Goal: Task Accomplishment & Management: Manage account settings

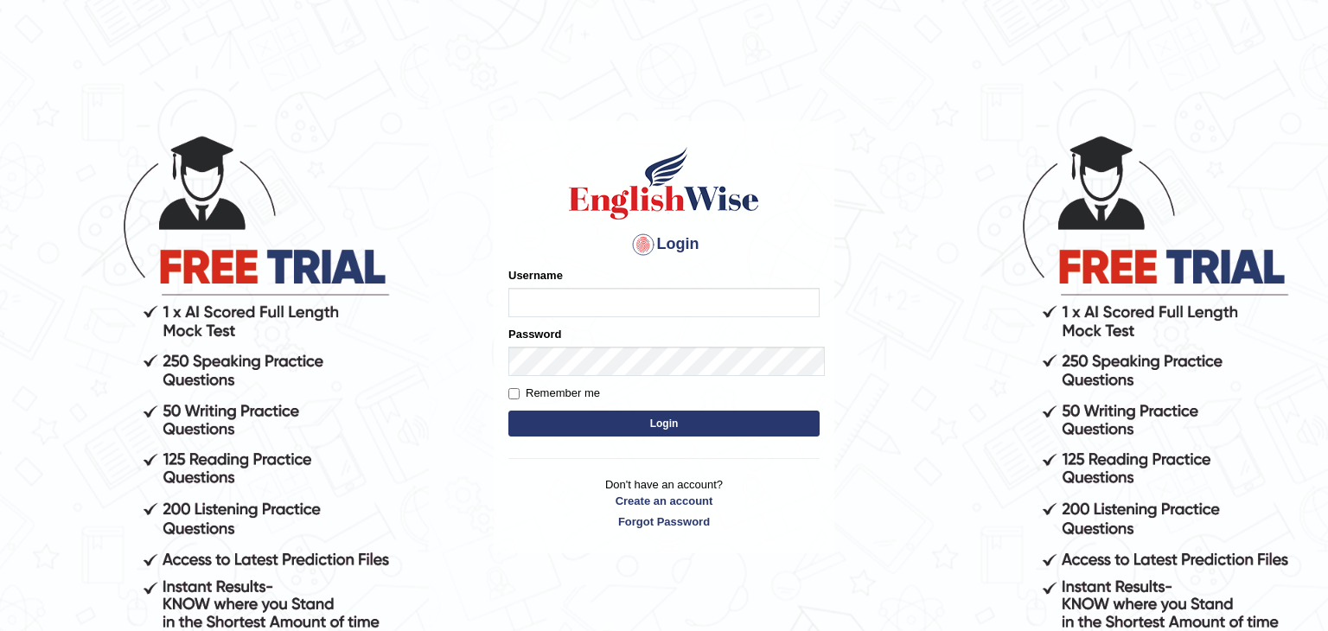
type input "devikasahil"
click at [508, 388] on input "Remember me" at bounding box center [513, 393] width 11 height 11
checkbox input "true"
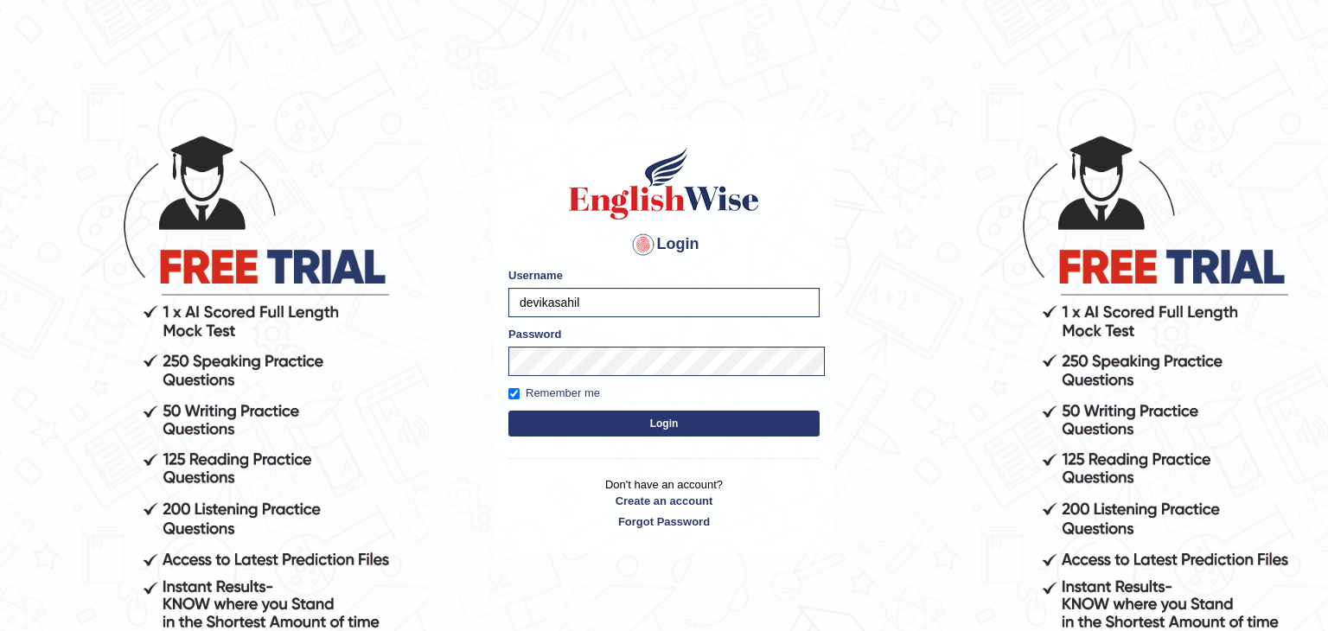
click at [508, 411] on button "Login" at bounding box center [663, 424] width 311 height 26
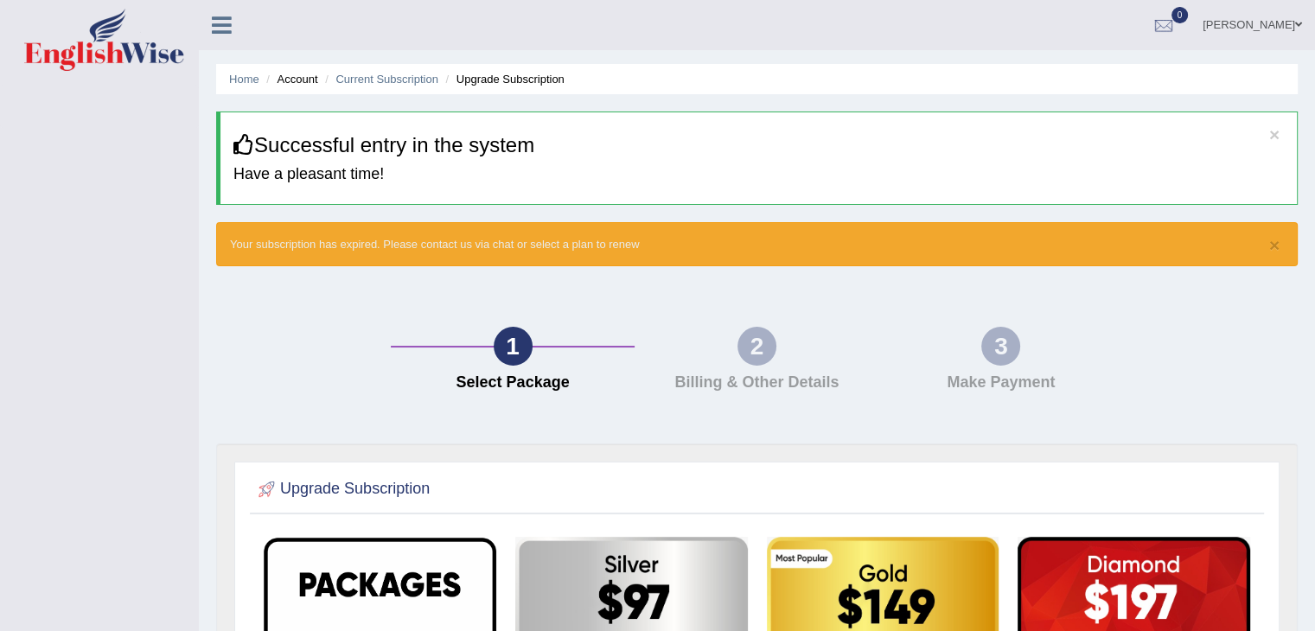
click at [214, 27] on icon at bounding box center [222, 25] width 20 height 22
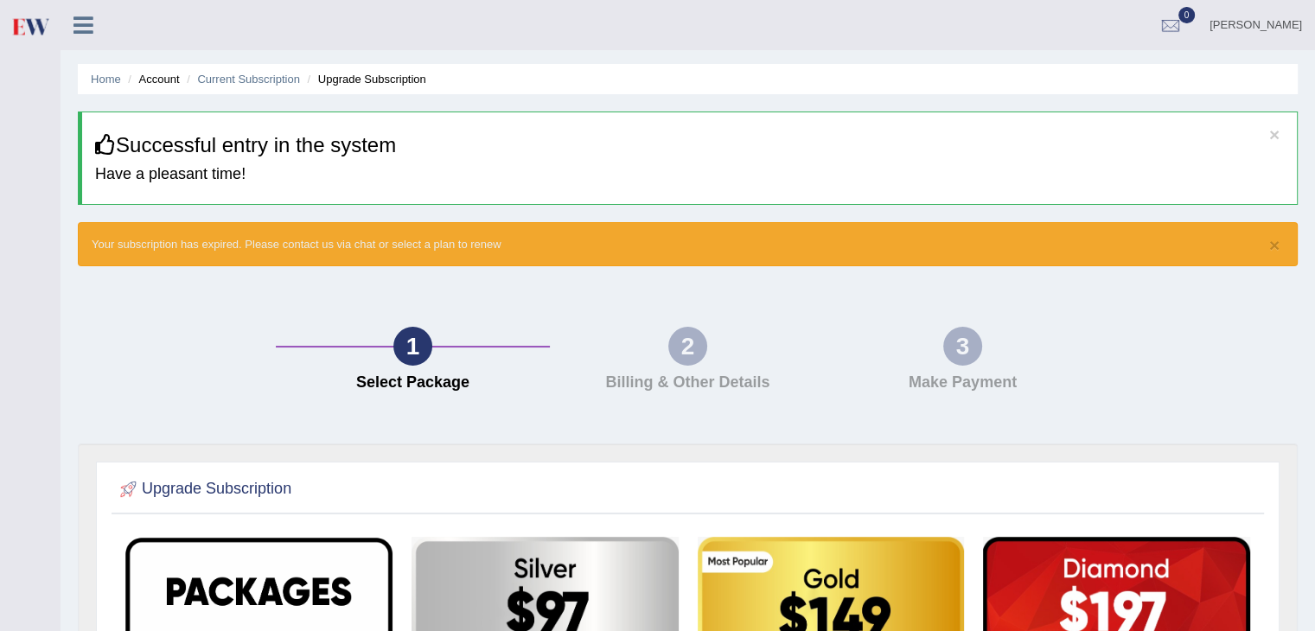
click at [150, 81] on li "Account" at bounding box center [151, 79] width 55 height 16
click at [82, 25] on icon at bounding box center [83, 25] width 20 height 22
